Goal: Task Accomplishment & Management: Manage account settings

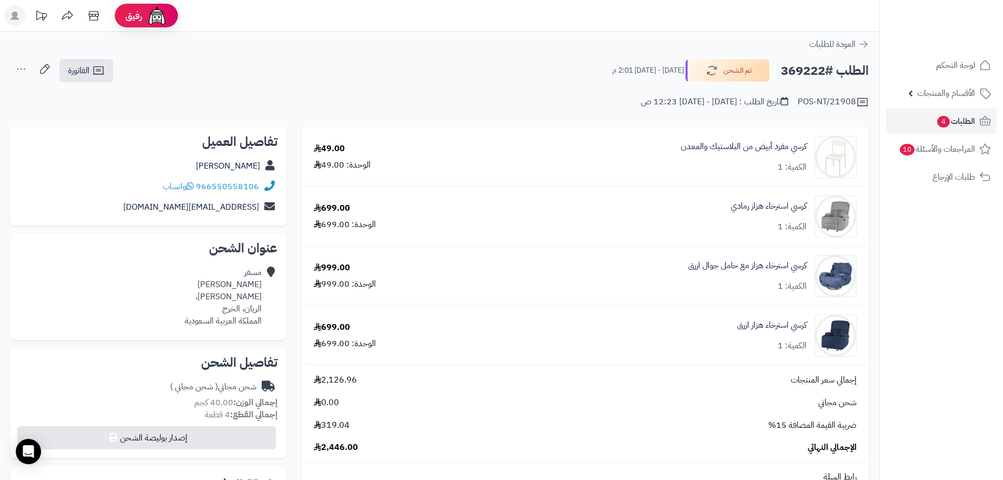
click at [812, 67] on h2 "الطلب #369222" at bounding box center [825, 71] width 88 height 22
copy h2 "369222"
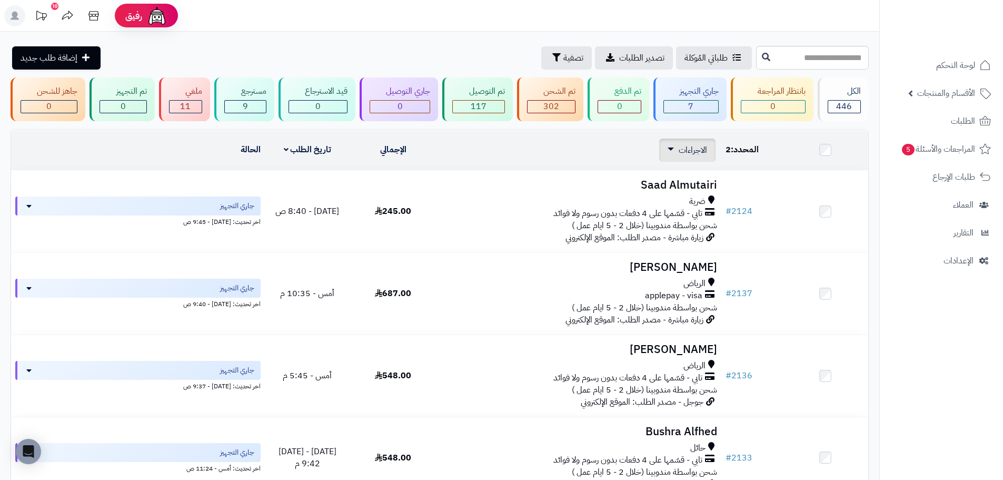
click at [697, 154] on span "الاجراءات" at bounding box center [692, 150] width 28 height 13
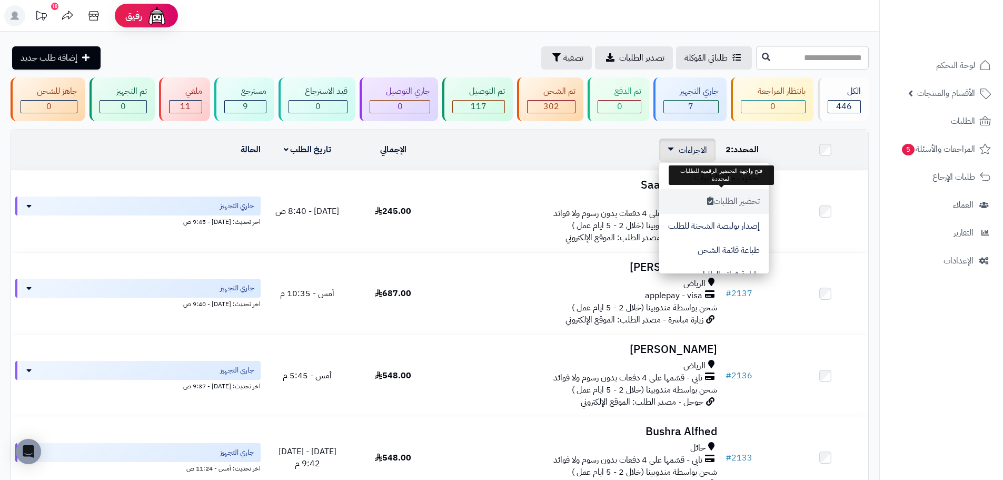
scroll to position [88, 0]
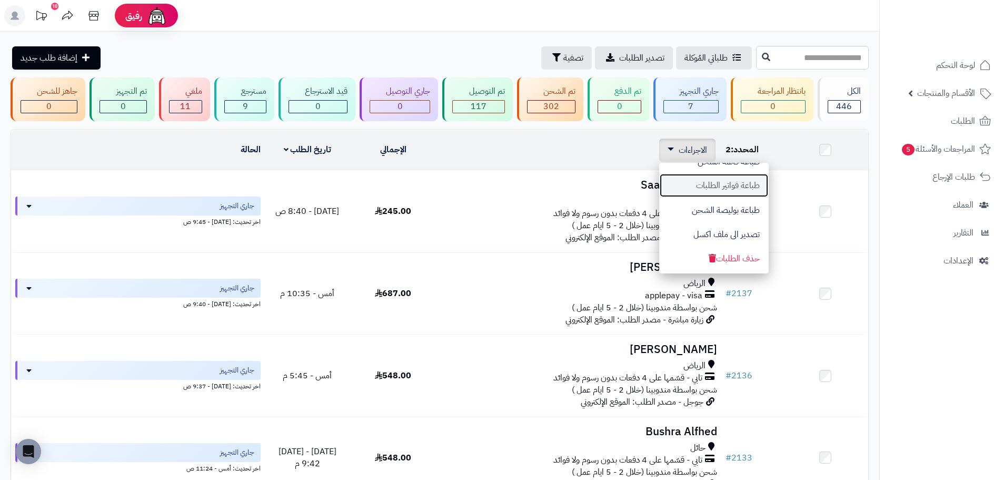
click at [720, 191] on button "طباعة فواتير الطلبات" at bounding box center [713, 185] width 109 height 24
